Goal: Find specific page/section: Find specific page/section

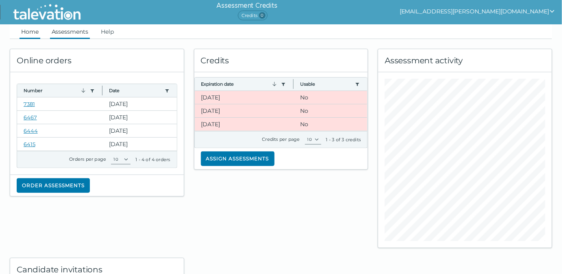
click at [70, 28] on link "Assessments" at bounding box center [70, 31] width 40 height 15
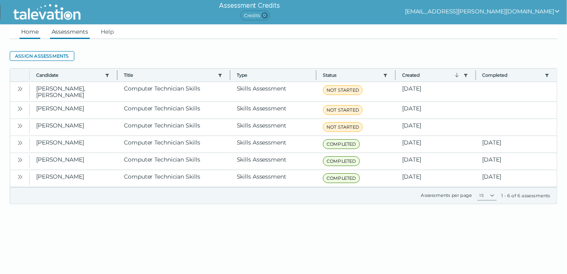
click at [30, 32] on link "Home" at bounding box center [30, 31] width 21 height 15
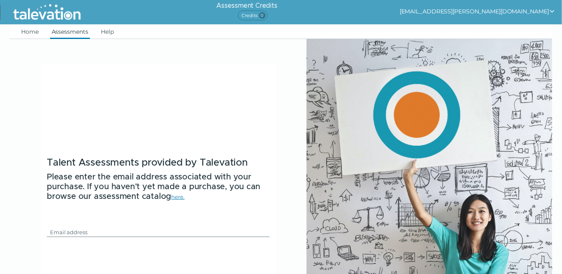
click at [77, 33] on link "Assessments" at bounding box center [70, 31] width 40 height 15
click at [80, 227] on div "Email" at bounding box center [158, 225] width 223 height 46
click at [80, 229] on input "Email" at bounding box center [153, 233] width 213 height 10
type input "[EMAIL_ADDRESS][PERSON_NAME][DOMAIN_NAME]"
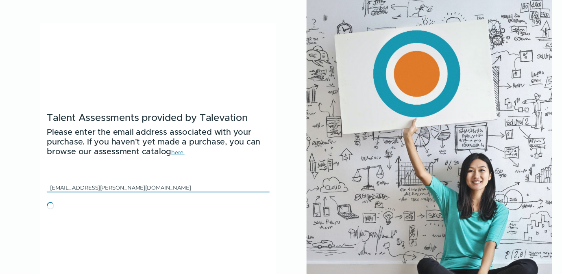
scroll to position [109, 0]
